Goal: Check status: Check status

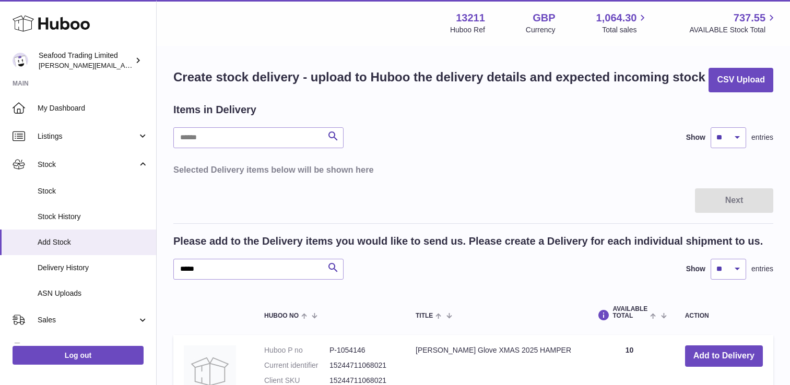
select select "**"
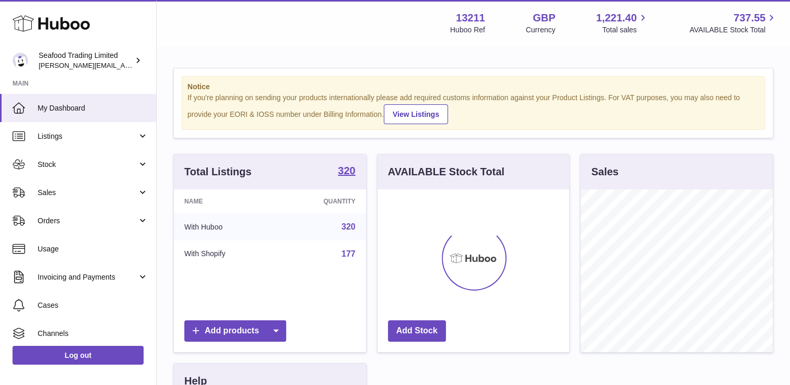
scroll to position [163, 192]
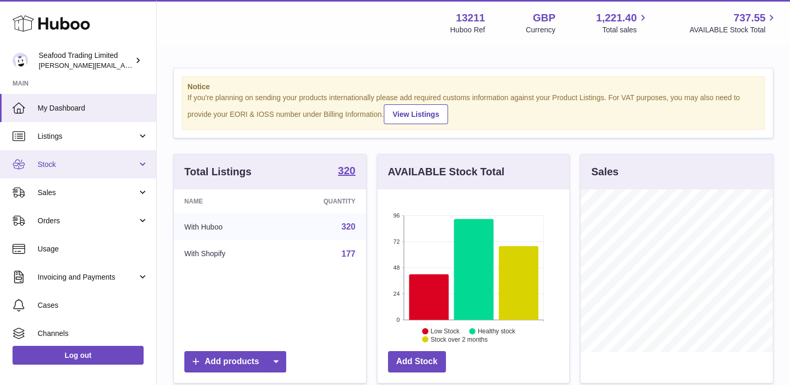
click at [86, 162] on span "Stock" at bounding box center [88, 165] width 100 height 10
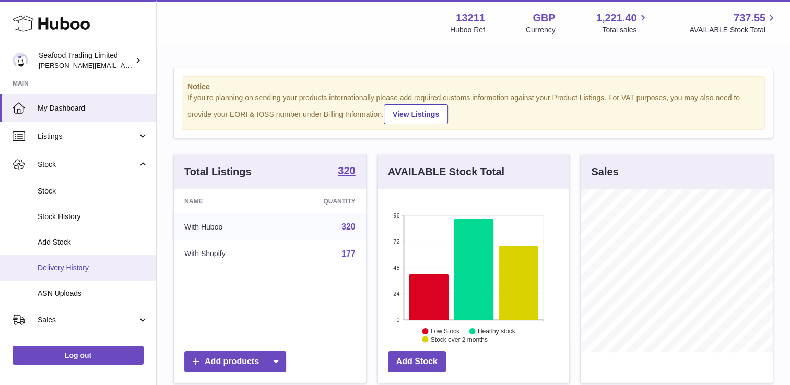
click at [66, 264] on span "Delivery History" at bounding box center [93, 268] width 111 height 10
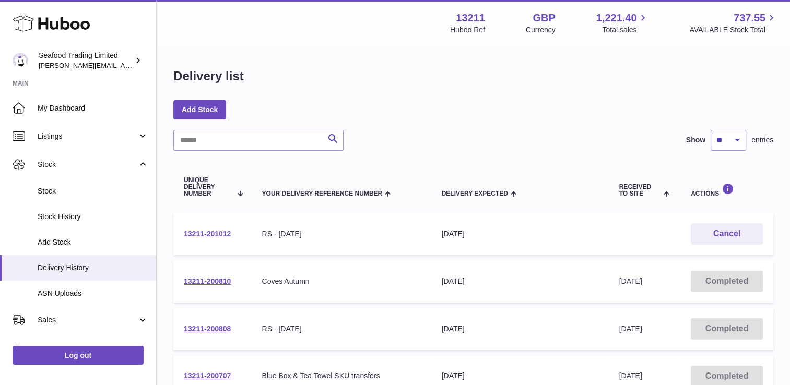
click at [207, 234] on link "13211-201012" at bounding box center [207, 234] width 47 height 8
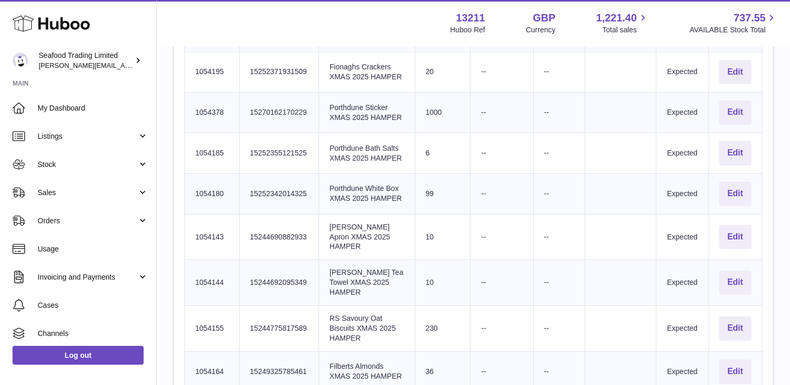
scroll to position [627, 0]
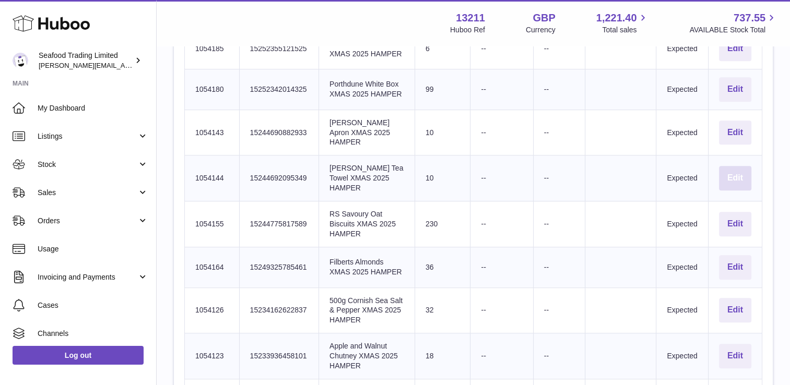
click at [731, 191] on button "Edit" at bounding box center [735, 178] width 32 height 25
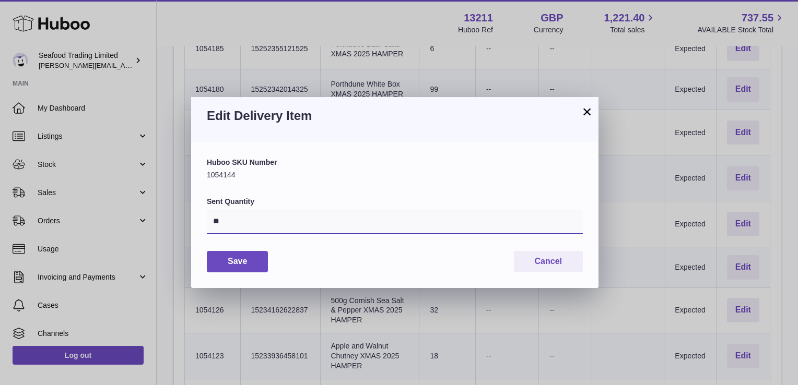
drag, startPoint x: 245, startPoint y: 219, endPoint x: 186, endPoint y: 221, distance: 59.0
click at [186, 221] on div "× Edit Delivery Item Huboo SKU Number 1054144 Sent Quantity ** Save Cancel" at bounding box center [399, 192] width 798 height 385
type input "*"
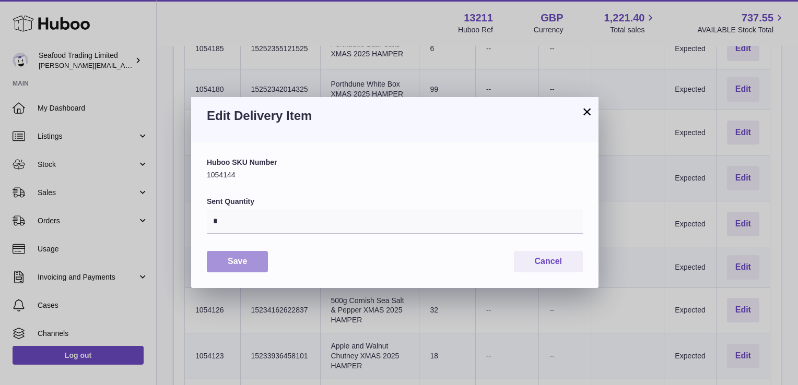
click at [265, 260] on button "Save" at bounding box center [237, 261] width 61 height 21
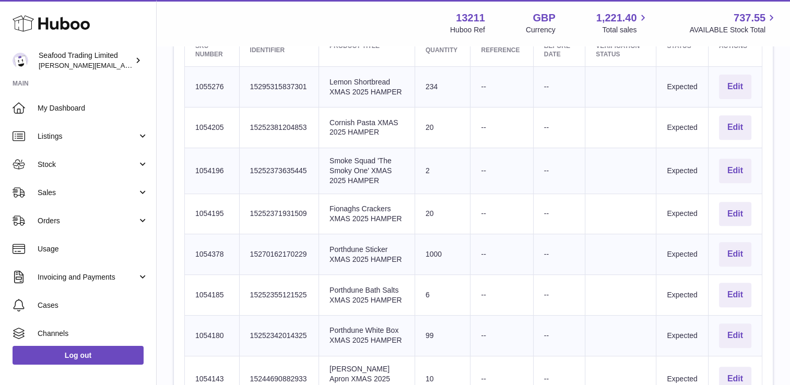
scroll to position [365, 0]
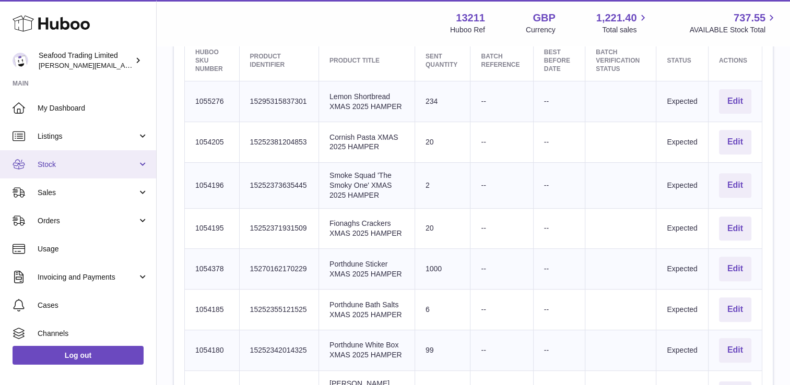
click at [75, 168] on span "Stock" at bounding box center [88, 165] width 100 height 10
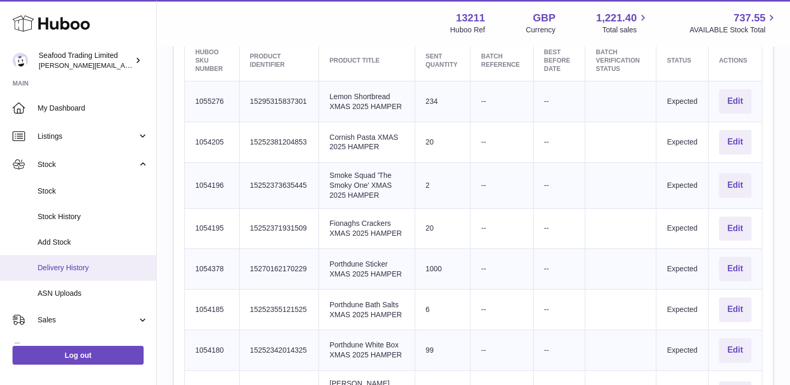
click at [73, 268] on span "Delivery History" at bounding box center [93, 268] width 111 height 10
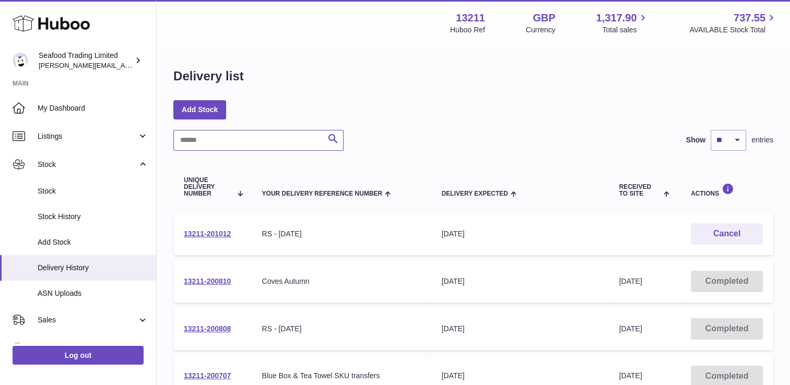
click at [216, 141] on input "text" at bounding box center [258, 140] width 170 height 21
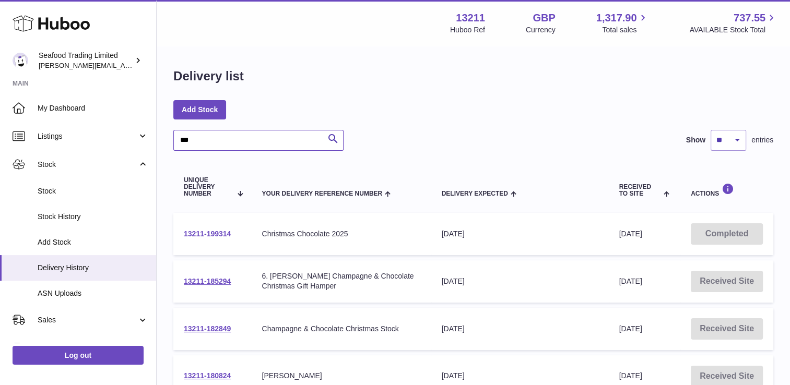
type input "***"
click at [208, 233] on link "13211-199314" at bounding box center [207, 234] width 47 height 8
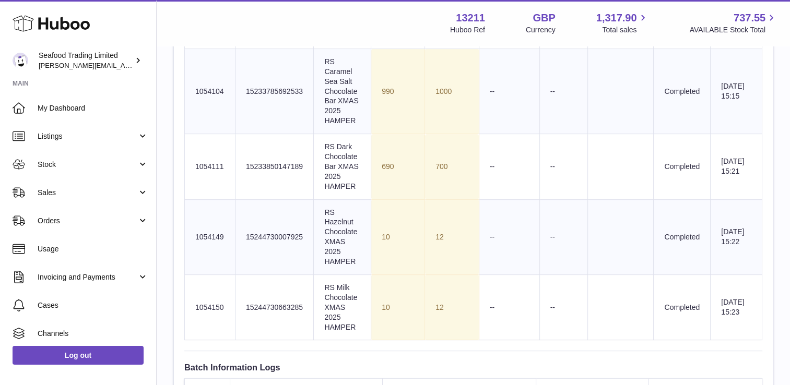
scroll to position [470, 0]
